Goal: Task Accomplishment & Management: Use online tool/utility

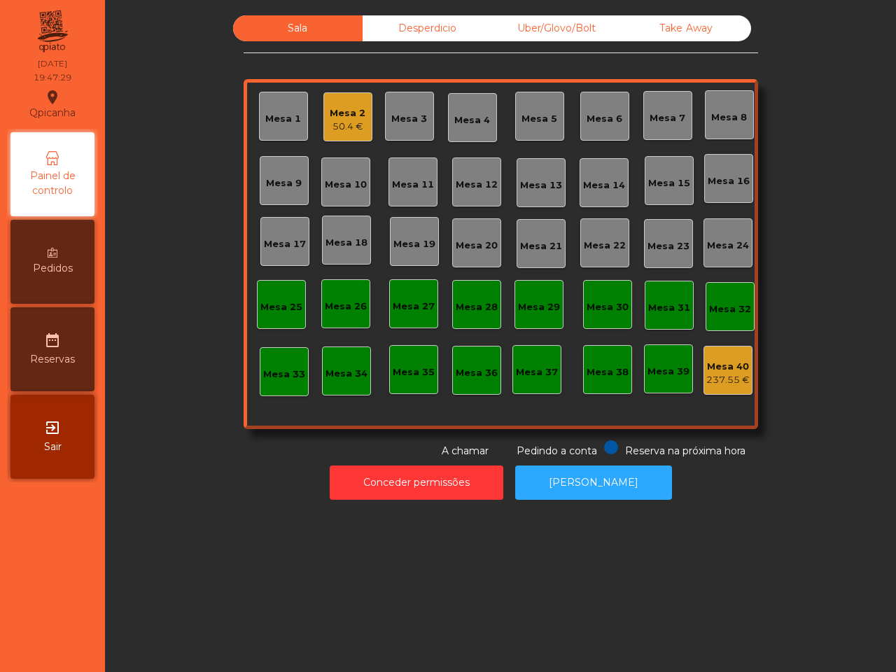
click at [351, 243] on div "Mesa 18" at bounding box center [347, 243] width 42 height 14
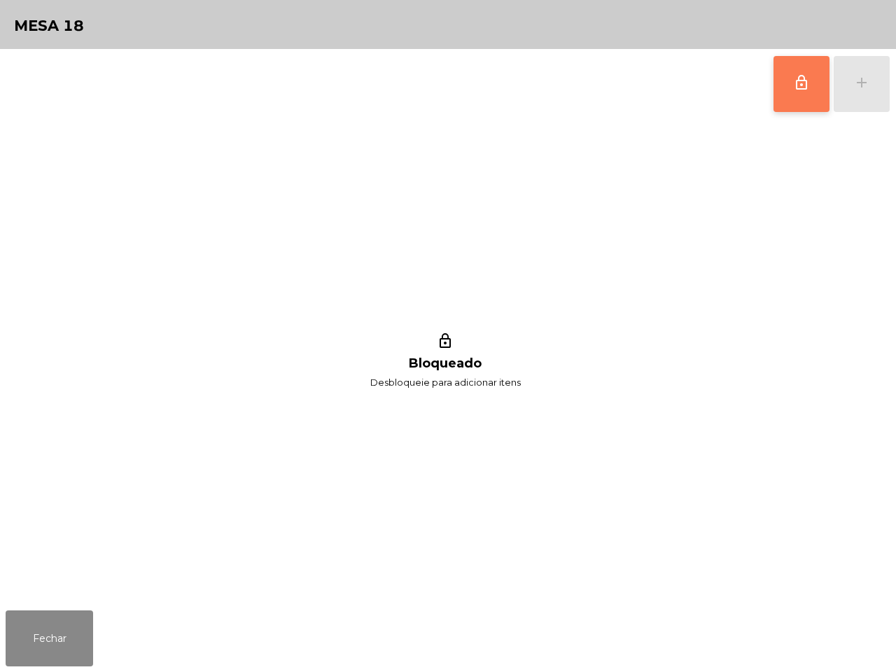
drag, startPoint x: 786, startPoint y: 72, endPoint x: 813, endPoint y: 71, distance: 26.6
click at [788, 72] on button "lock_outline" at bounding box center [802, 84] width 56 height 56
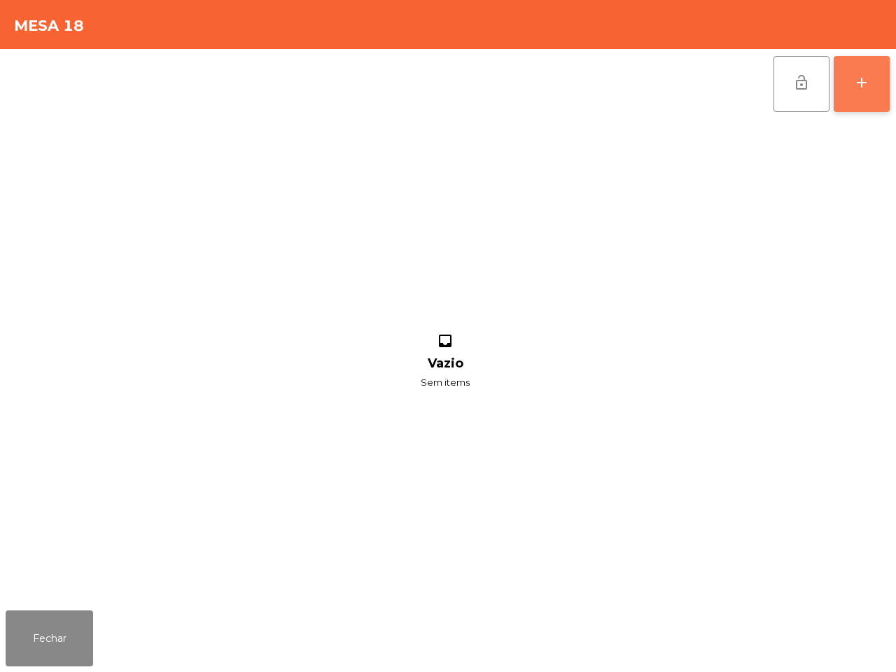
click at [849, 74] on button "add" at bounding box center [862, 84] width 56 height 56
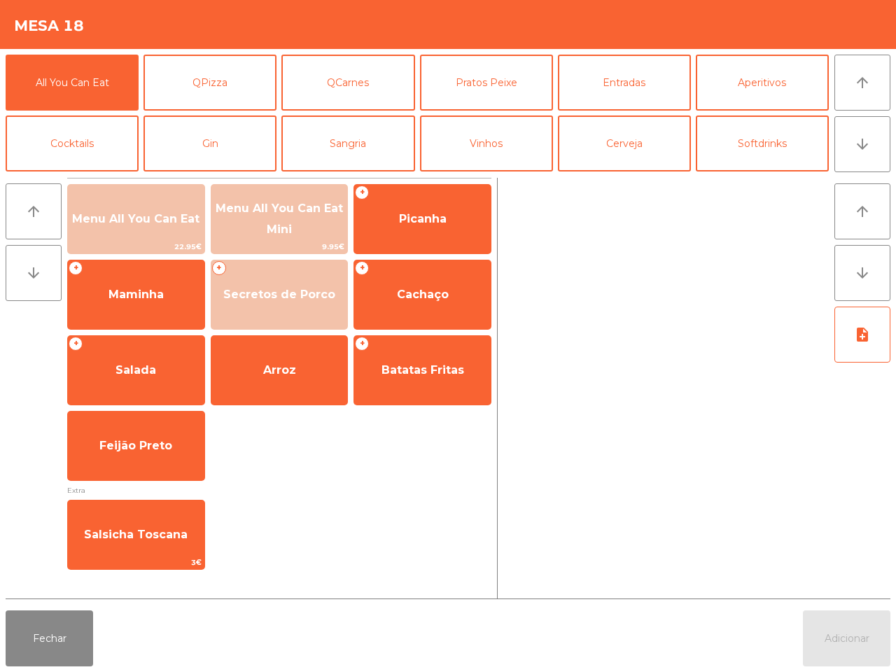
click at [124, 236] on span "Menu All You Can Eat" at bounding box center [136, 219] width 137 height 38
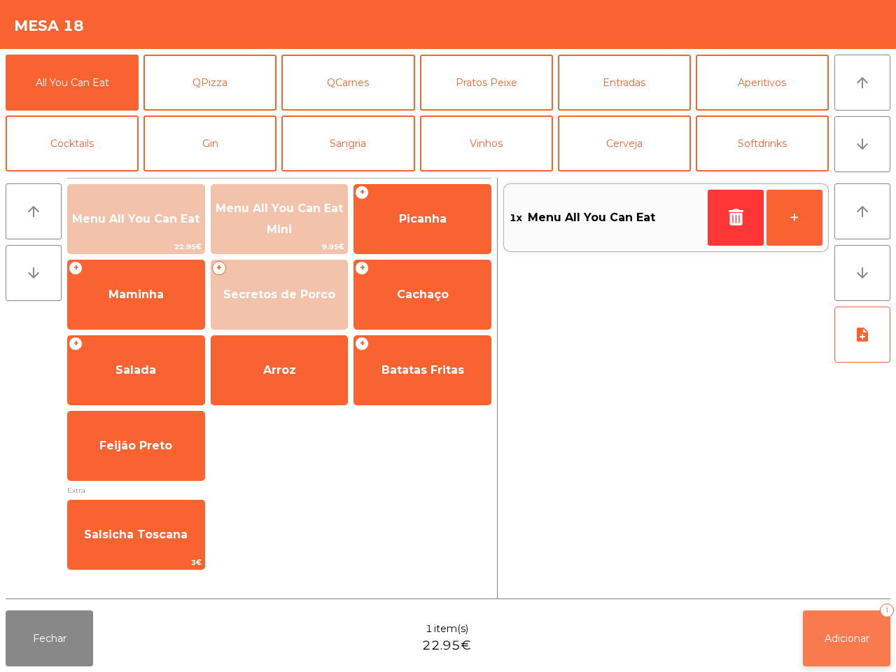
click at [863, 628] on button "Adicionar 1" at bounding box center [847, 639] width 88 height 56
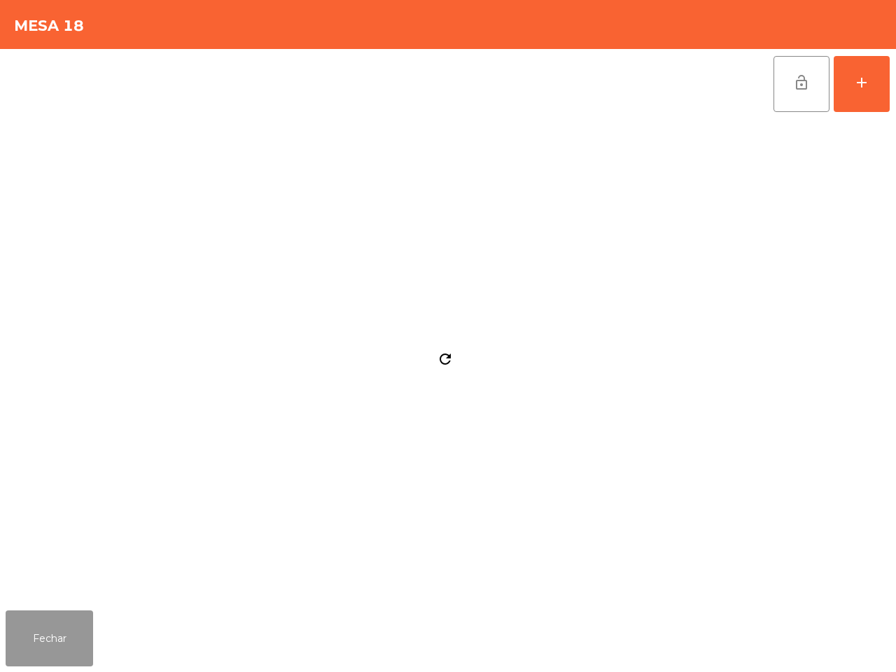
click at [53, 627] on button "Fechar" at bounding box center [50, 639] width 88 height 56
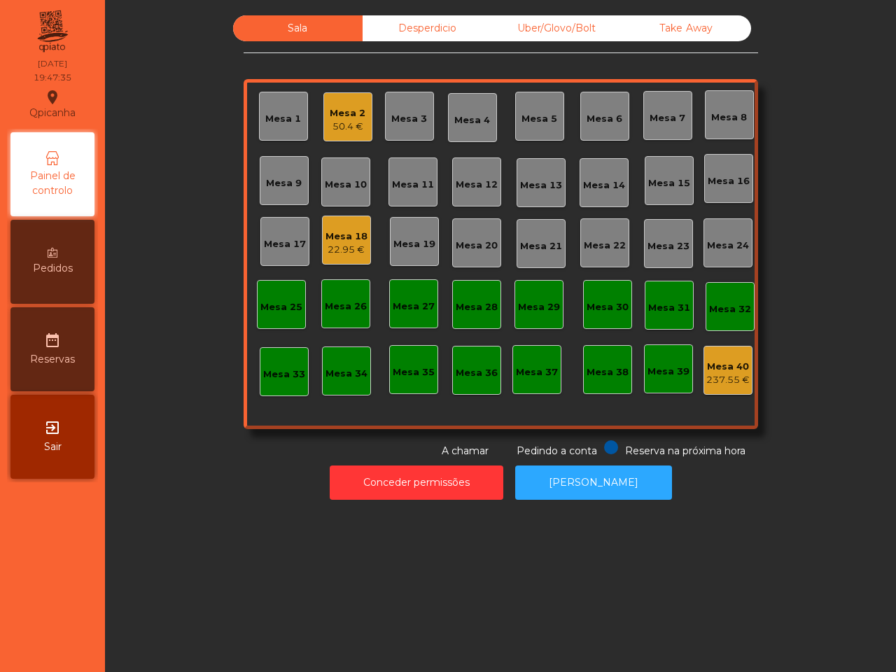
click at [330, 126] on div "50.4 €" at bounding box center [348, 127] width 36 height 14
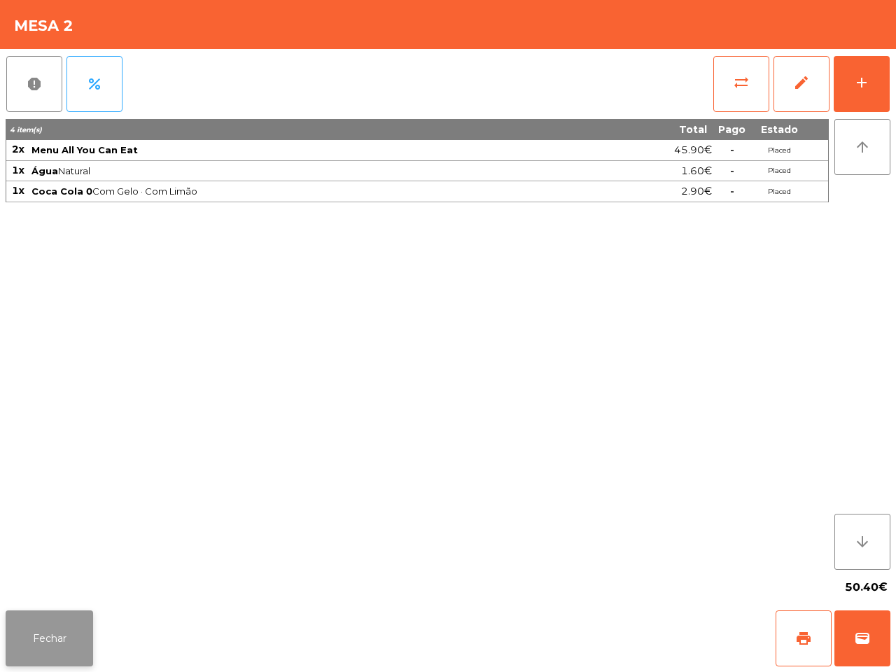
click at [53, 658] on button "Fechar" at bounding box center [50, 639] width 88 height 56
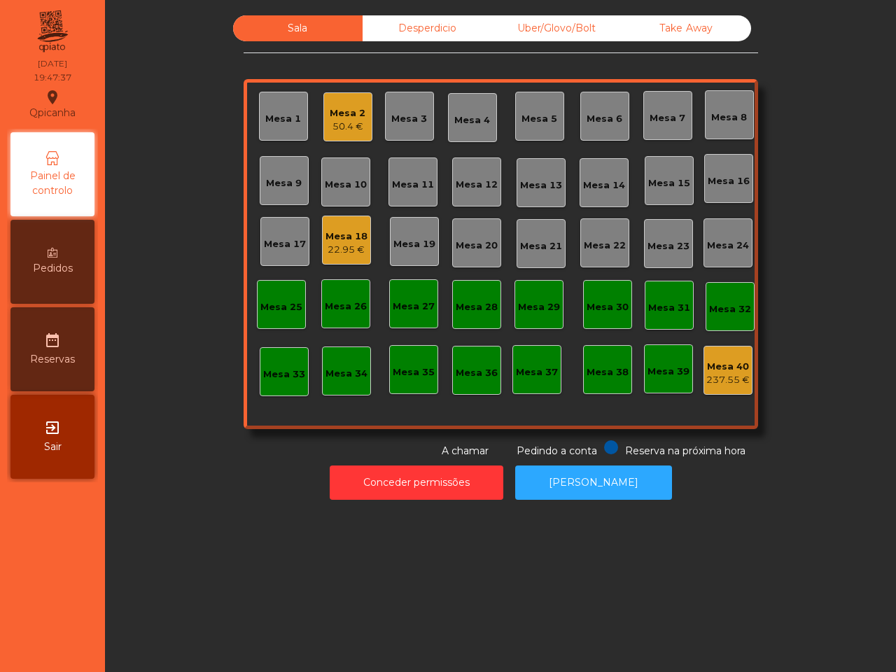
click at [331, 128] on div "50.4 €" at bounding box center [348, 127] width 36 height 14
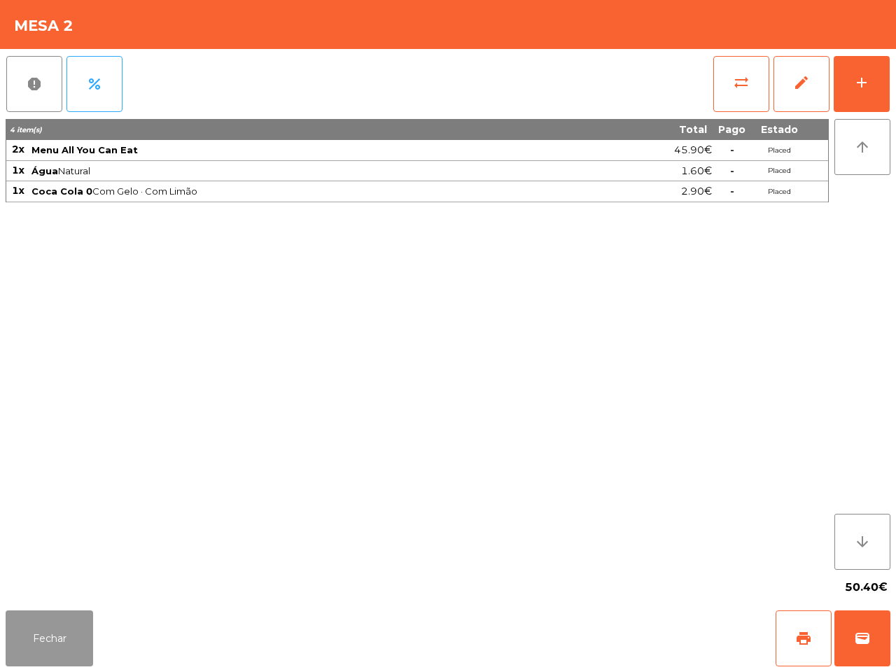
click at [75, 625] on button "Fechar" at bounding box center [50, 639] width 88 height 56
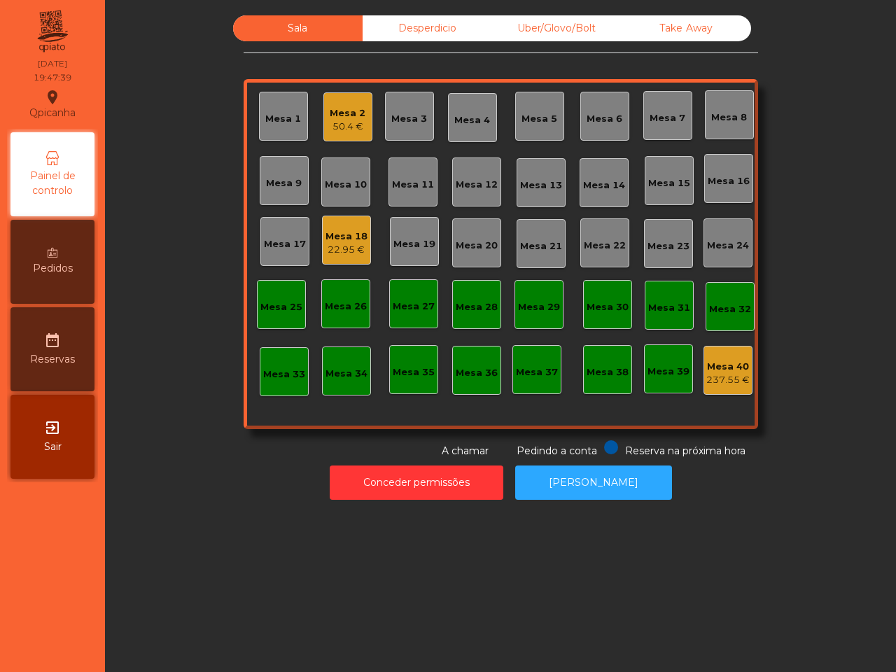
drag, startPoint x: 184, startPoint y: 525, endPoint x: 197, endPoint y: 530, distance: 13.5
click at [194, 526] on div "Sala Desperdicio Uber/Glovo/Bolt Take Away Mesa 1 Mesa 2 50.4 € Mesa 3 Mesa 4 M…" at bounding box center [500, 336] width 791 height 672
click at [340, 237] on div "Mesa 18" at bounding box center [347, 237] width 42 height 14
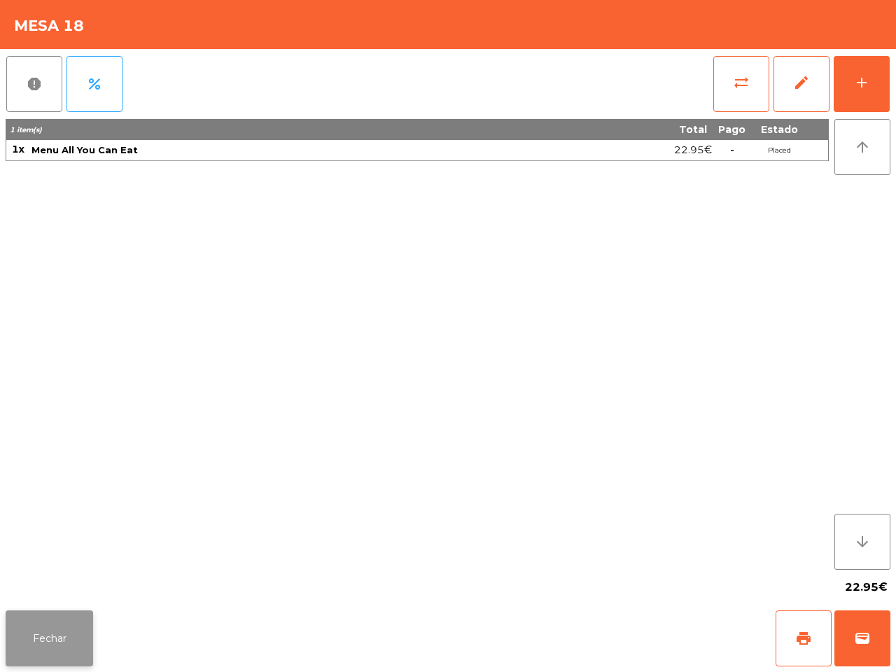
click at [86, 628] on button "Fechar" at bounding box center [50, 639] width 88 height 56
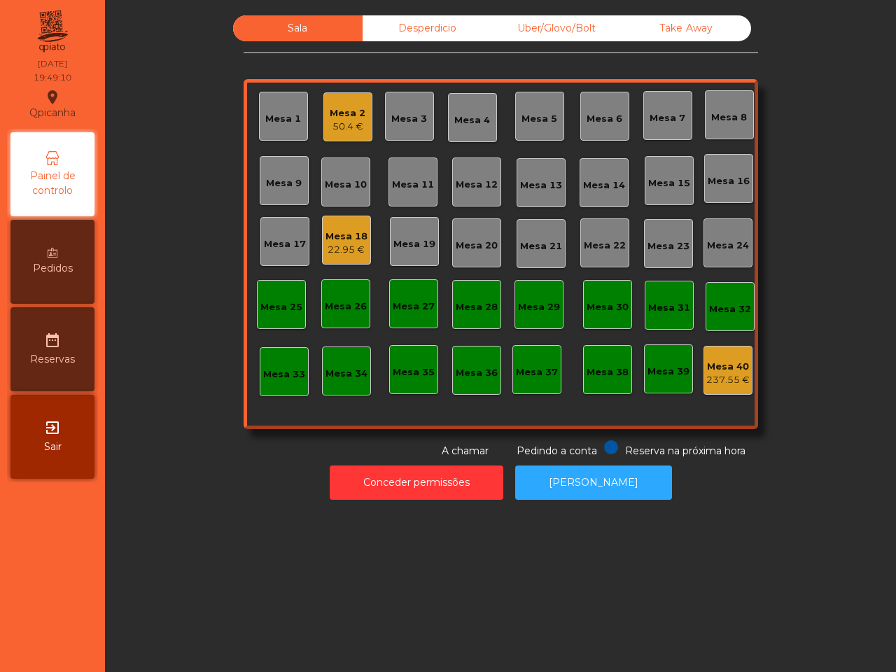
click at [342, 243] on div "22.95 €" at bounding box center [347, 250] width 42 height 14
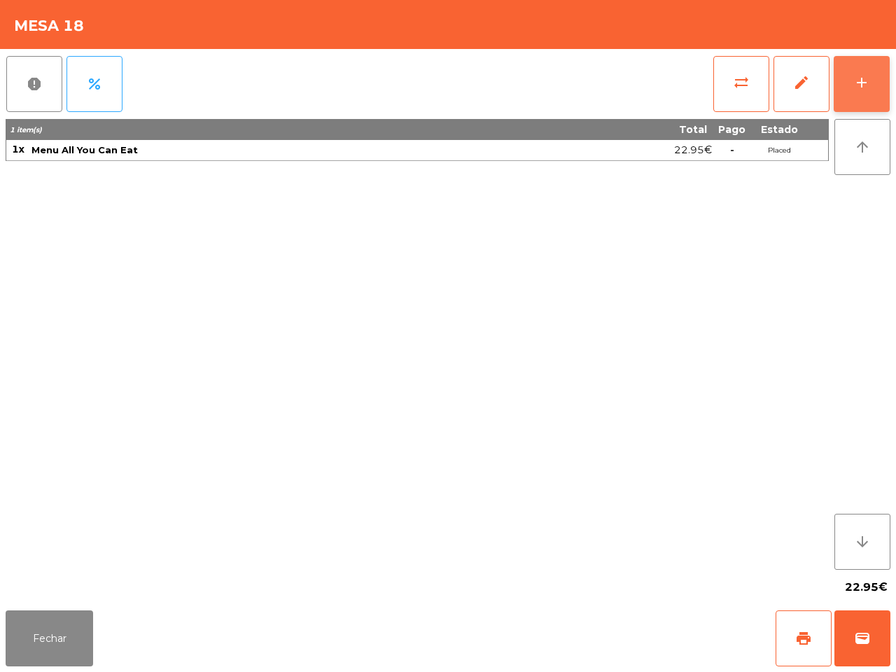
click at [848, 76] on button "add" at bounding box center [862, 84] width 56 height 56
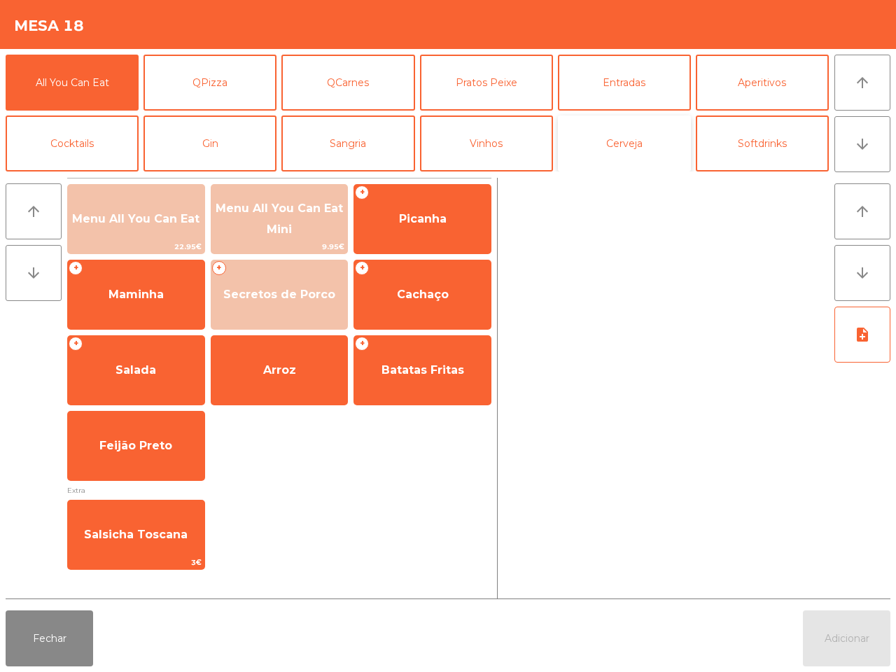
click at [653, 162] on button "Cerveja" at bounding box center [624, 144] width 133 height 56
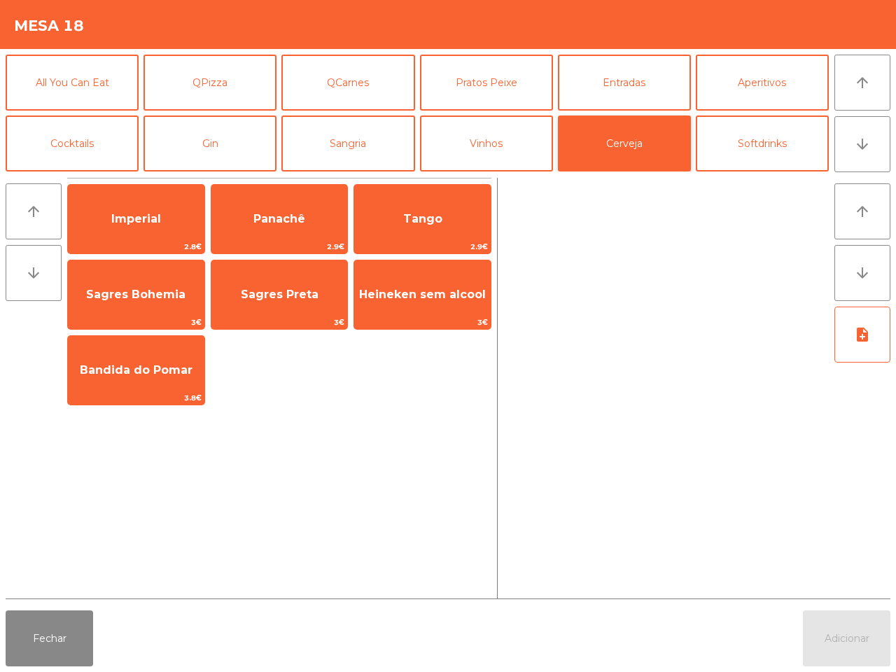
click at [664, 158] on button "Cerveja" at bounding box center [624, 144] width 133 height 56
click at [726, 155] on button "Softdrinks" at bounding box center [762, 144] width 133 height 56
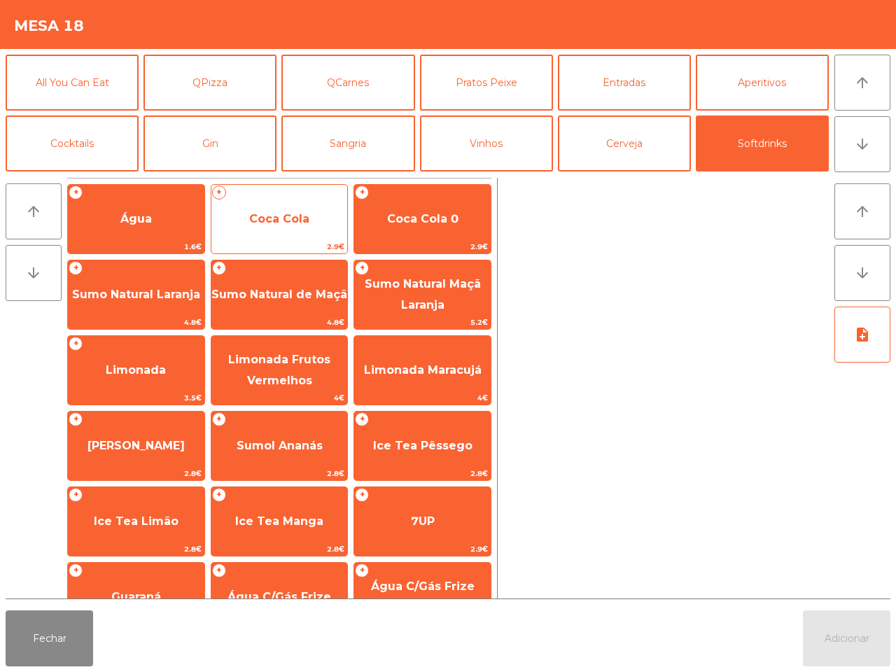
click at [327, 235] on span "Coca Cola" at bounding box center [279, 219] width 137 height 38
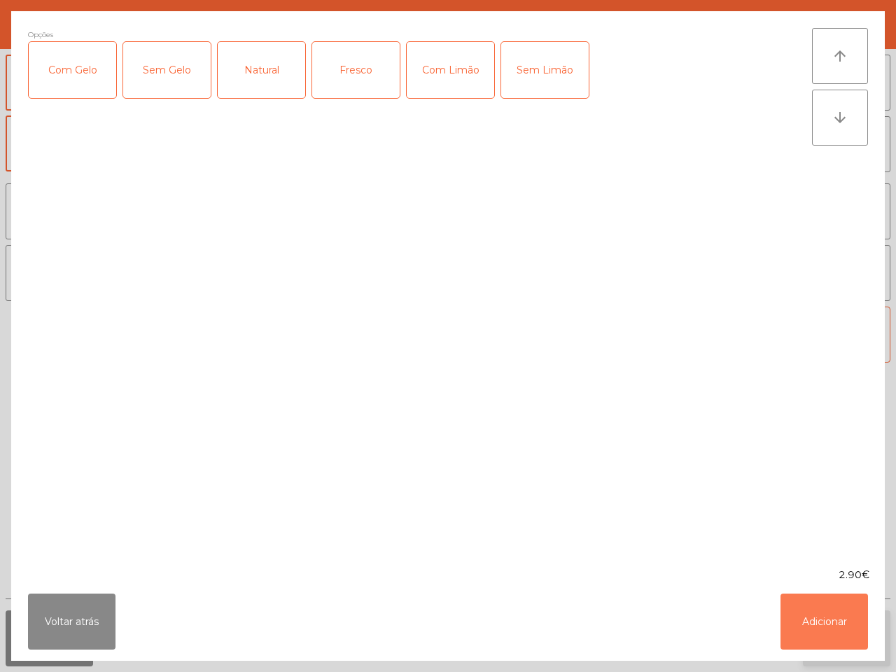
drag, startPoint x: 837, startPoint y: 630, endPoint x: 813, endPoint y: 623, distance: 24.8
click at [838, 630] on button "Adicionar" at bounding box center [825, 622] width 88 height 56
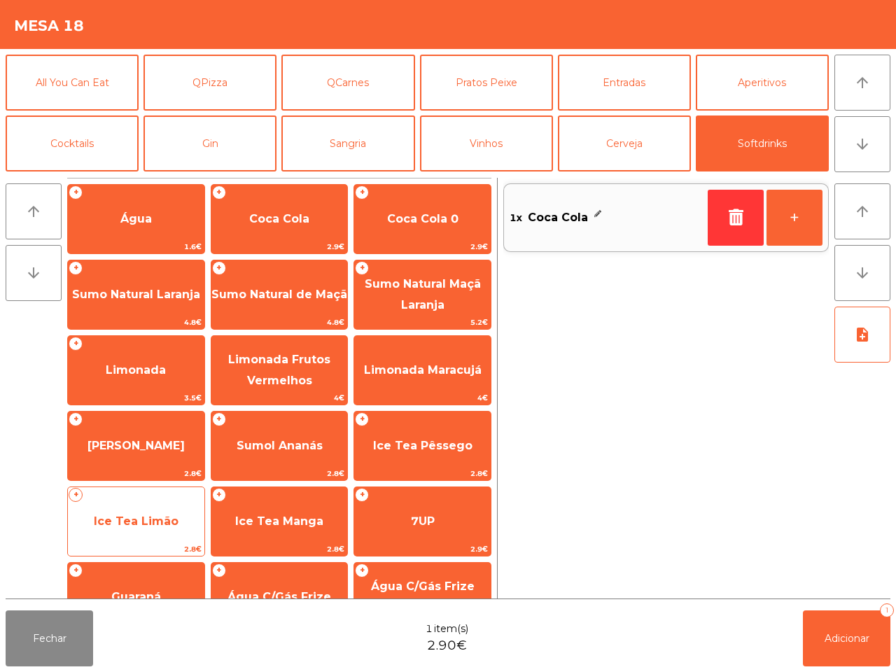
click at [155, 527] on span "Ice Tea Limão" at bounding box center [136, 522] width 137 height 38
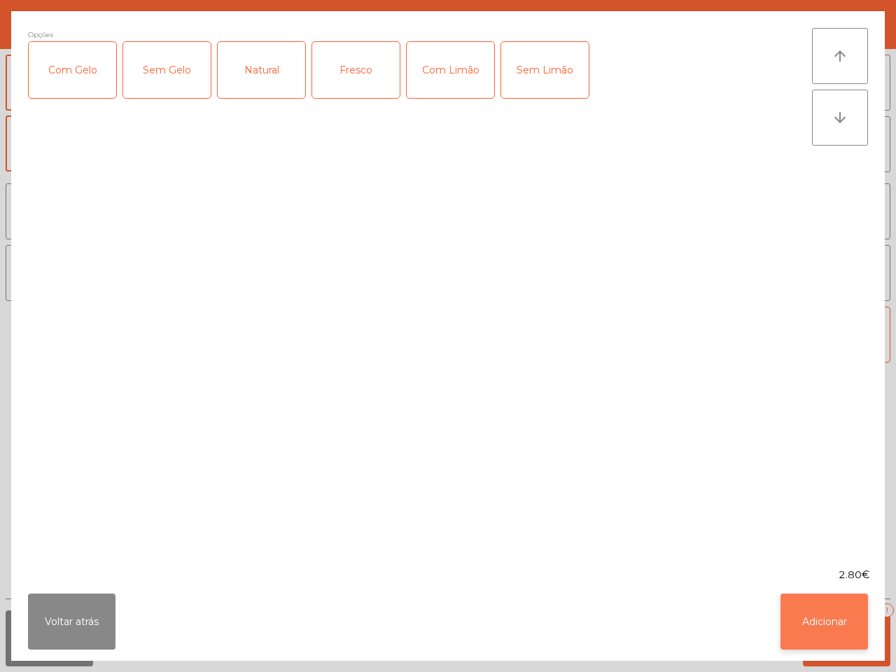
click at [852, 603] on button "Adicionar" at bounding box center [825, 622] width 88 height 56
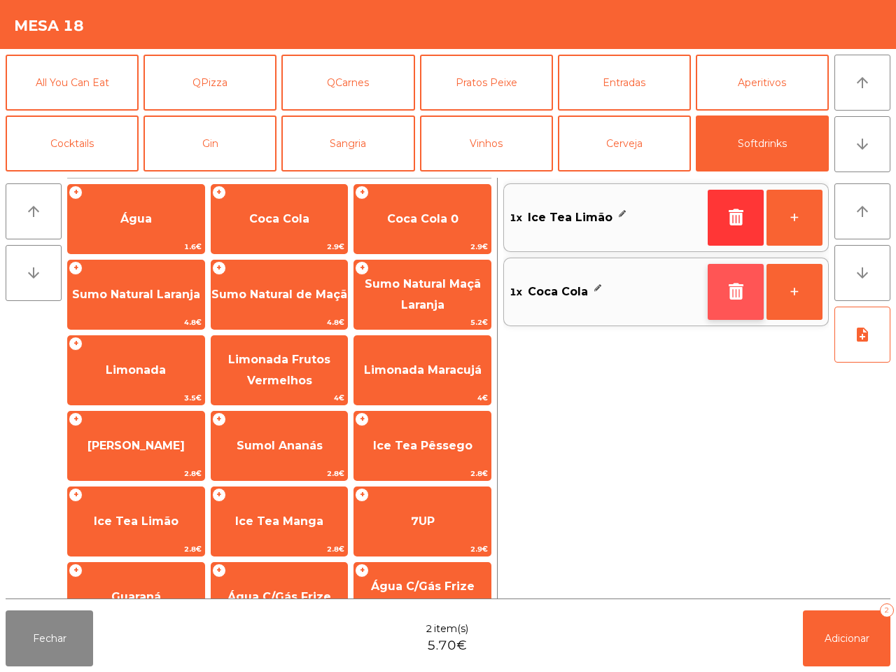
click at [726, 284] on icon "button" at bounding box center [736, 291] width 21 height 17
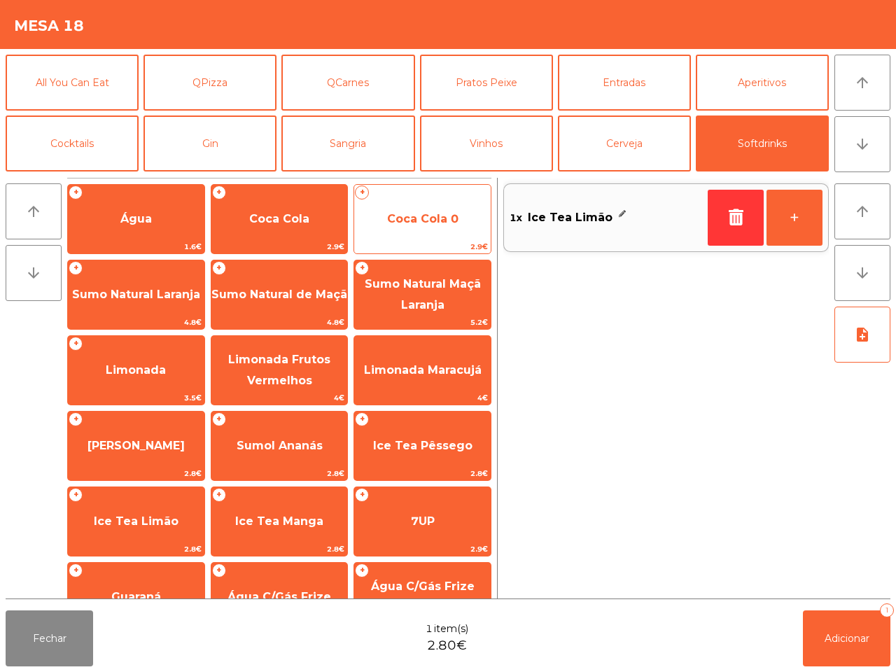
click at [407, 228] on span "Coca Cola 0" at bounding box center [422, 219] width 137 height 38
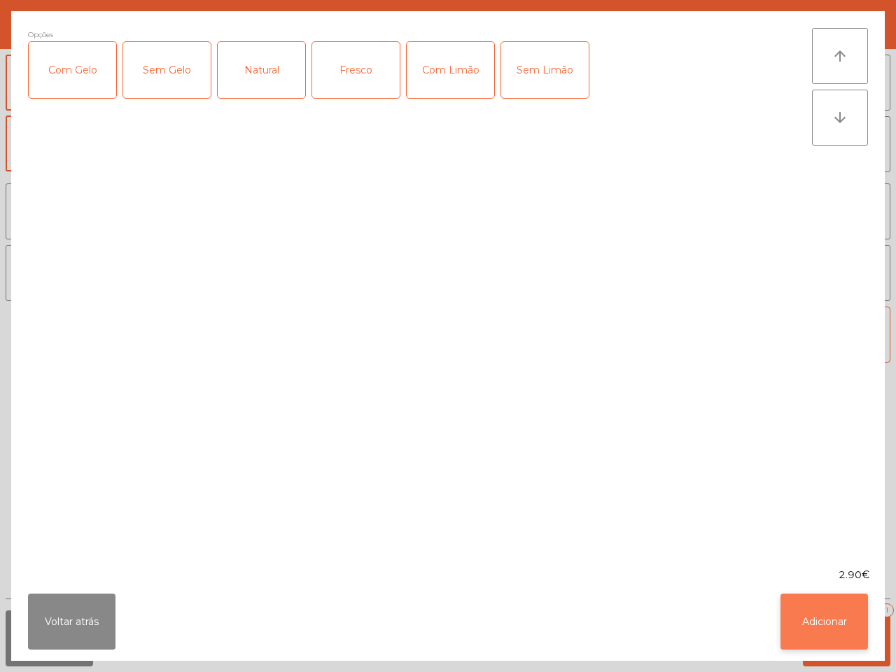
click at [821, 599] on div "Voltar atrás Adicionar" at bounding box center [448, 622] width 874 height 78
click at [824, 610] on button "Adicionar" at bounding box center [825, 622] width 88 height 56
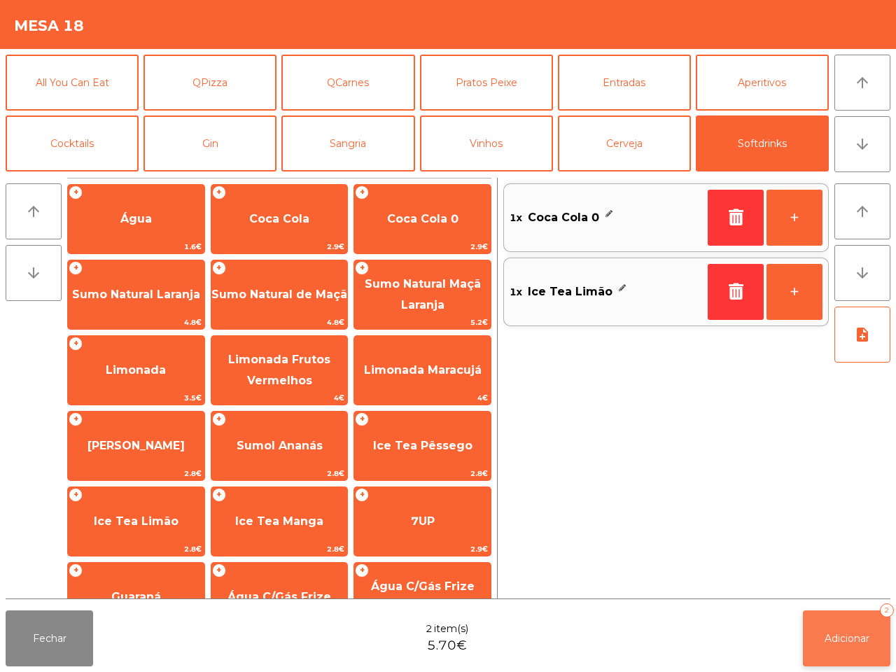
click at [833, 622] on button "Adicionar 2" at bounding box center [847, 639] width 88 height 56
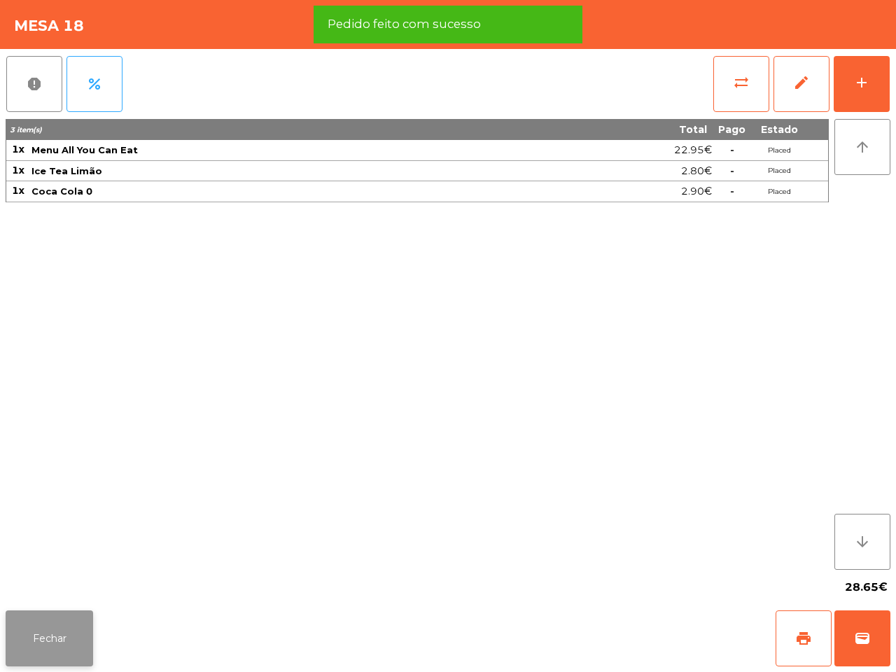
click at [64, 660] on button "Fechar" at bounding box center [50, 639] width 88 height 56
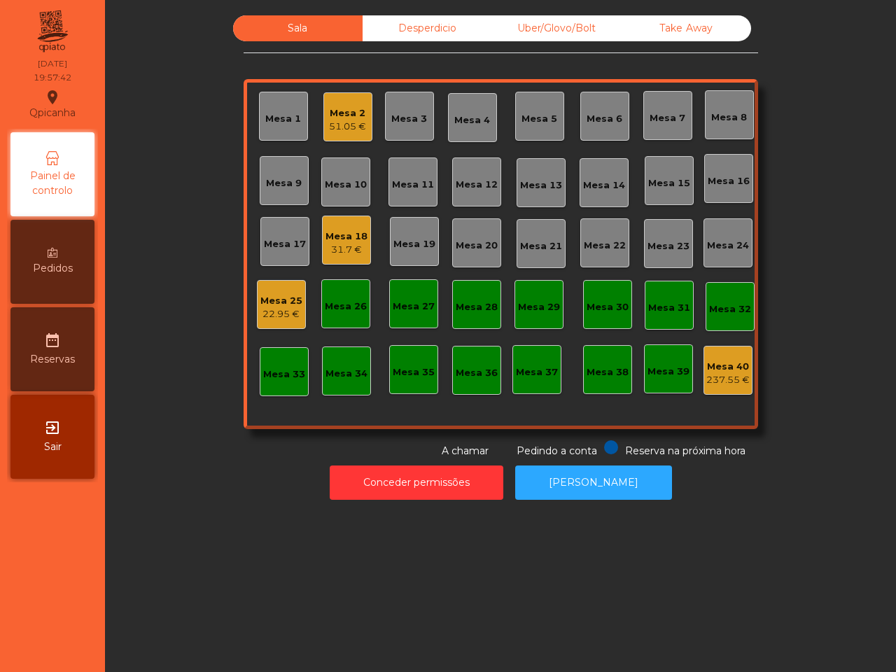
click at [223, 501] on div "Conceder permissões Abrir [PERSON_NAME]" at bounding box center [501, 483] width 754 height 48
